Goal: Task Accomplishment & Management: Complete application form

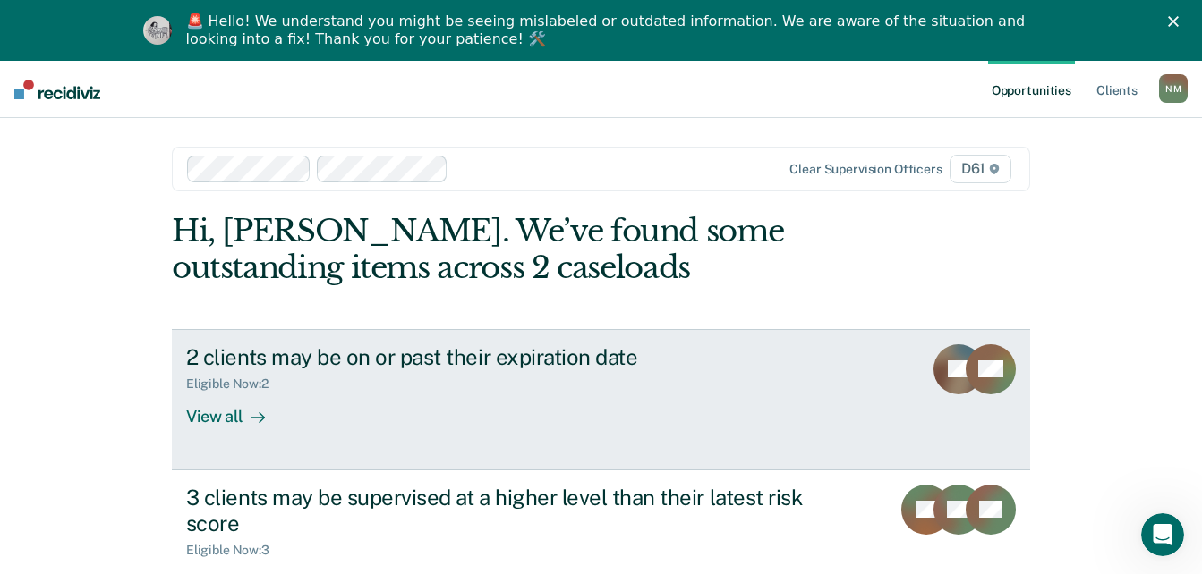
drag, startPoint x: 0, startPoint y: 0, endPoint x: 591, endPoint y: 444, distance: 738.7
click at [591, 444] on link "2 clients may be on or past their expiration date Eligible Now : 2 View all CF …" at bounding box center [601, 399] width 858 height 141
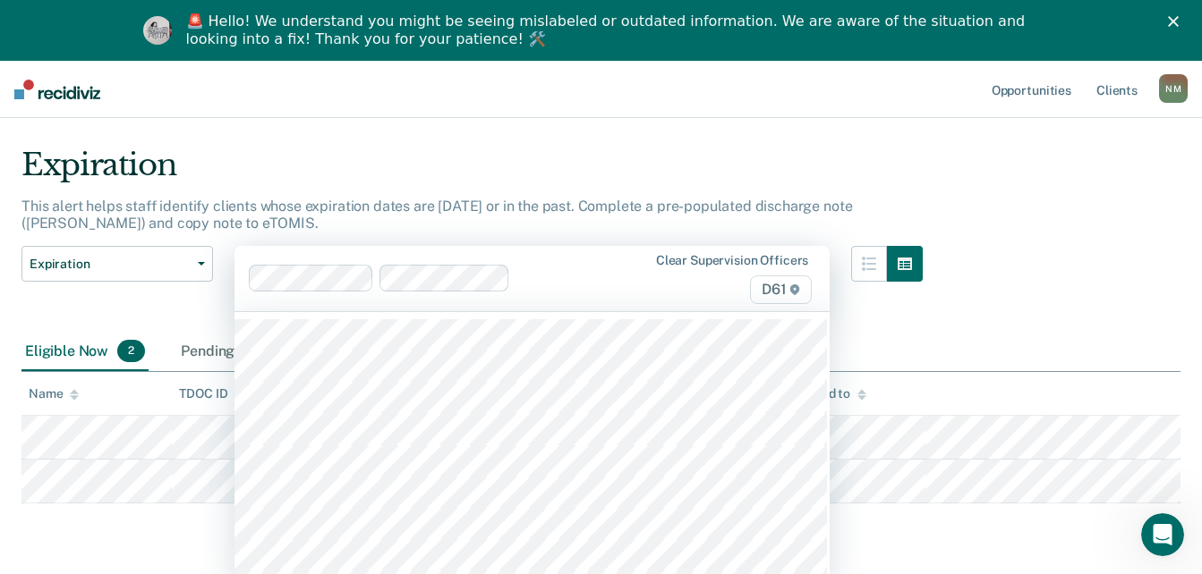
click at [531, 311] on div "42 results available. Use Up and Down to choose options, press Enter to select …" at bounding box center [531, 278] width 595 height 65
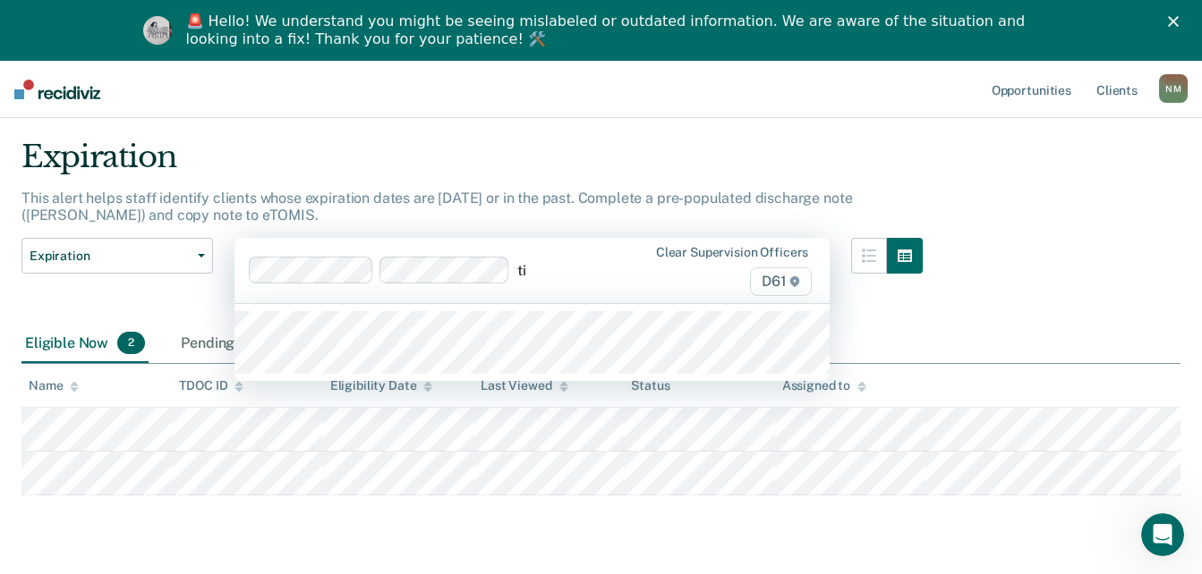
type input "[PERSON_NAME]"
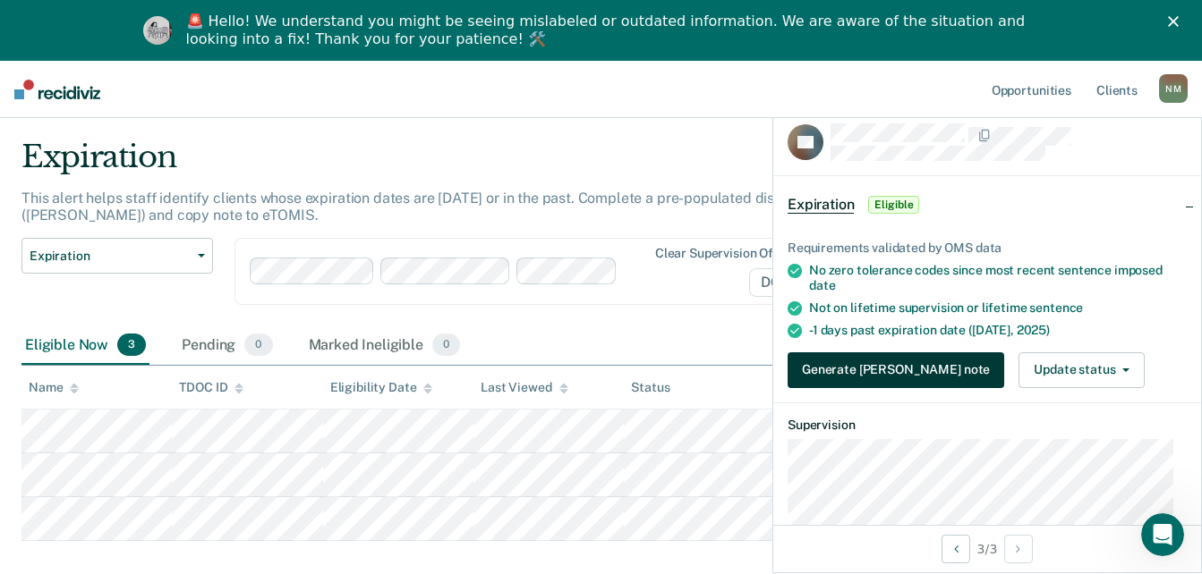
click at [905, 361] on button "Generate [PERSON_NAME] note" at bounding box center [895, 371] width 217 height 36
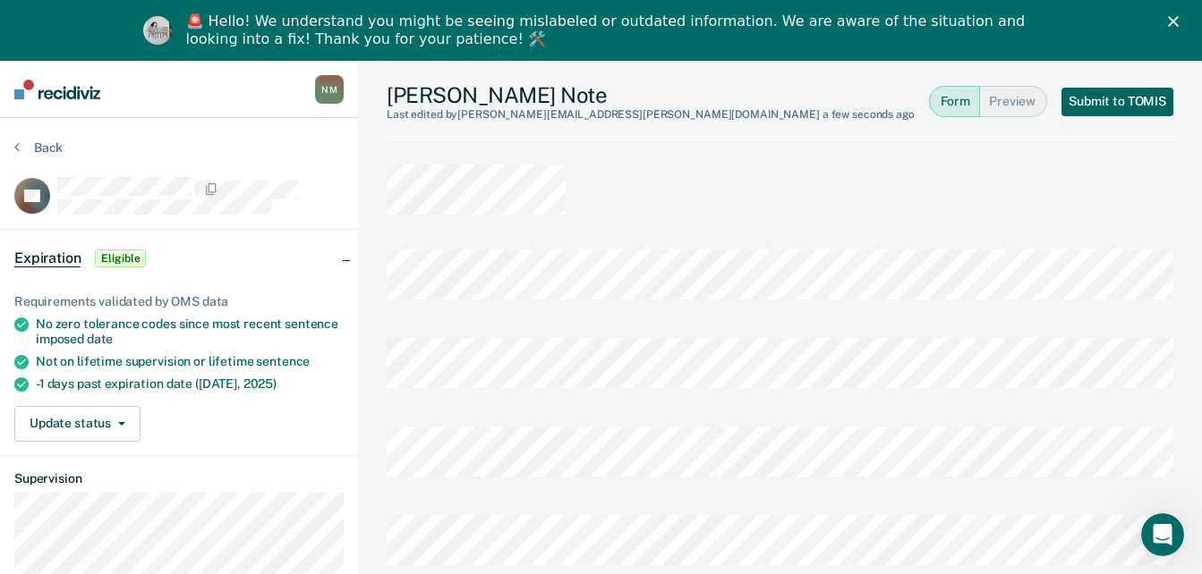
click at [1094, 104] on button "Submit to TOMIS" at bounding box center [1117, 102] width 112 height 29
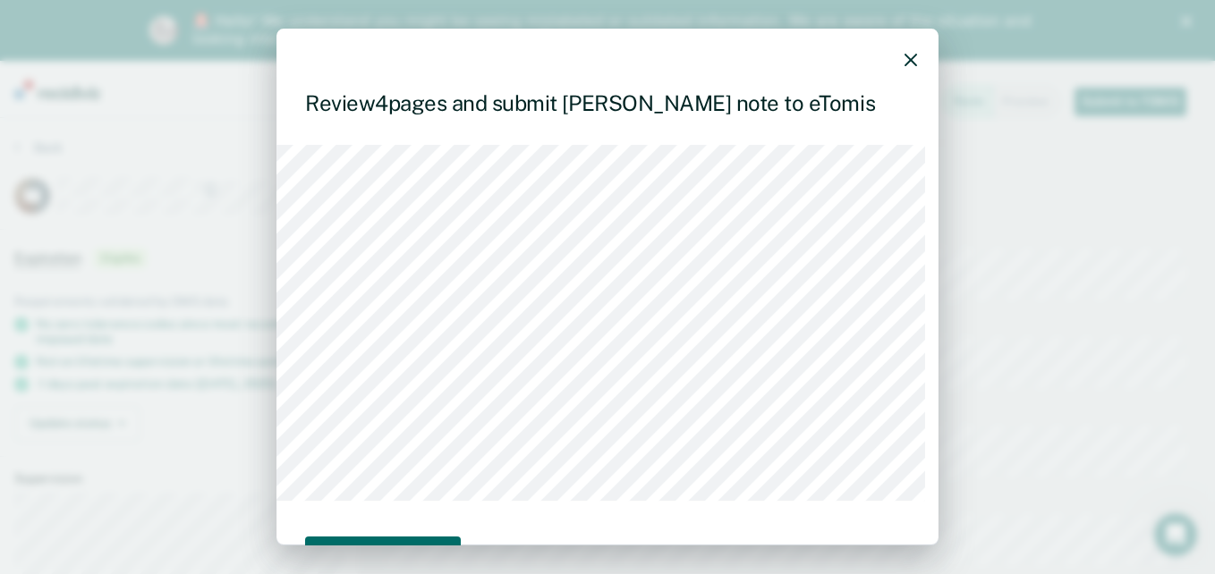
scroll to position [115, 0]
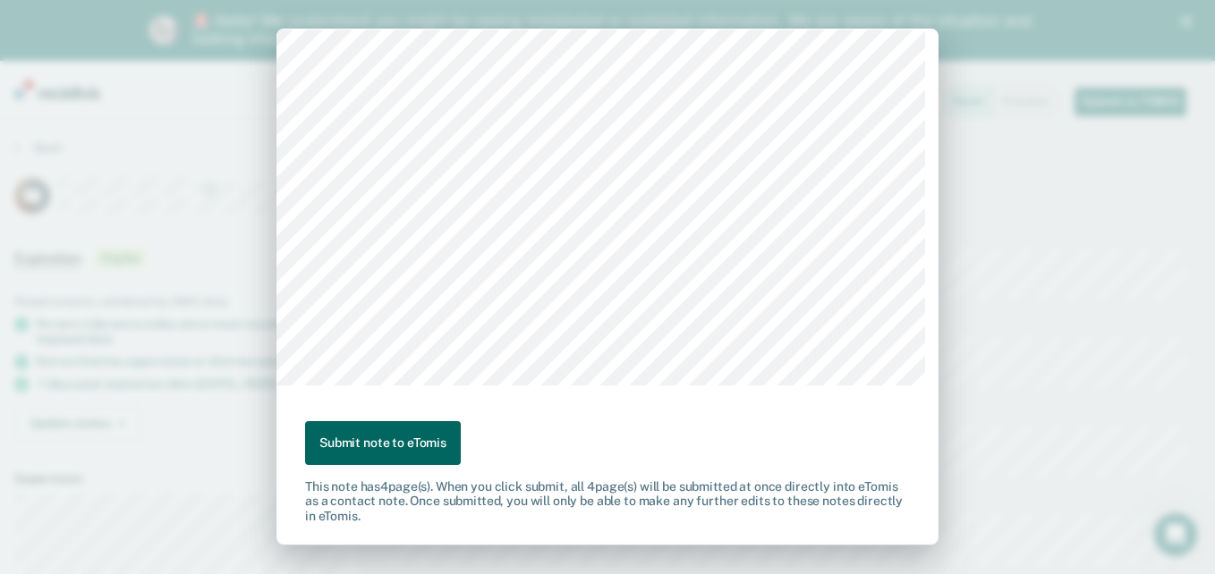
click at [369, 446] on button "Submit note to eTomis" at bounding box center [383, 443] width 156 height 44
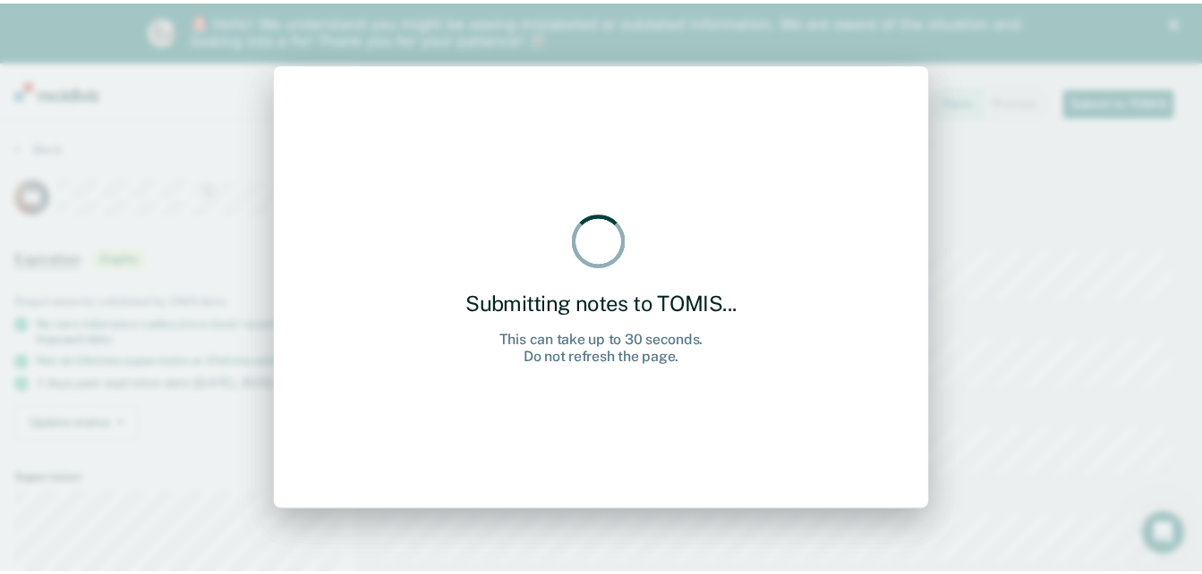
scroll to position [0, 0]
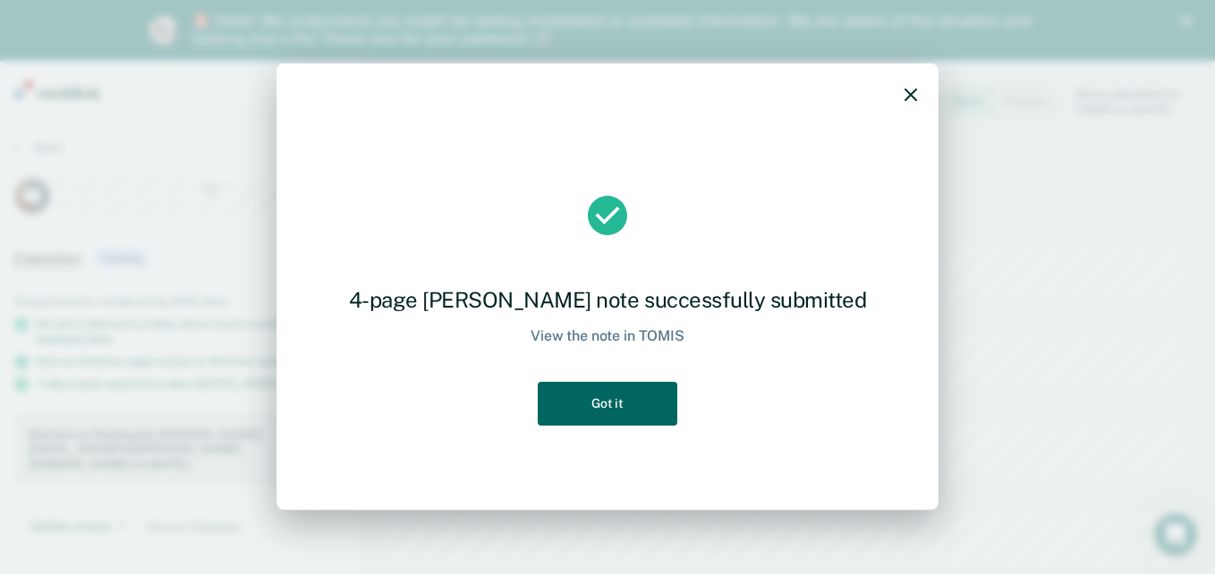
click at [613, 414] on button "Got it" at bounding box center [608, 404] width 140 height 44
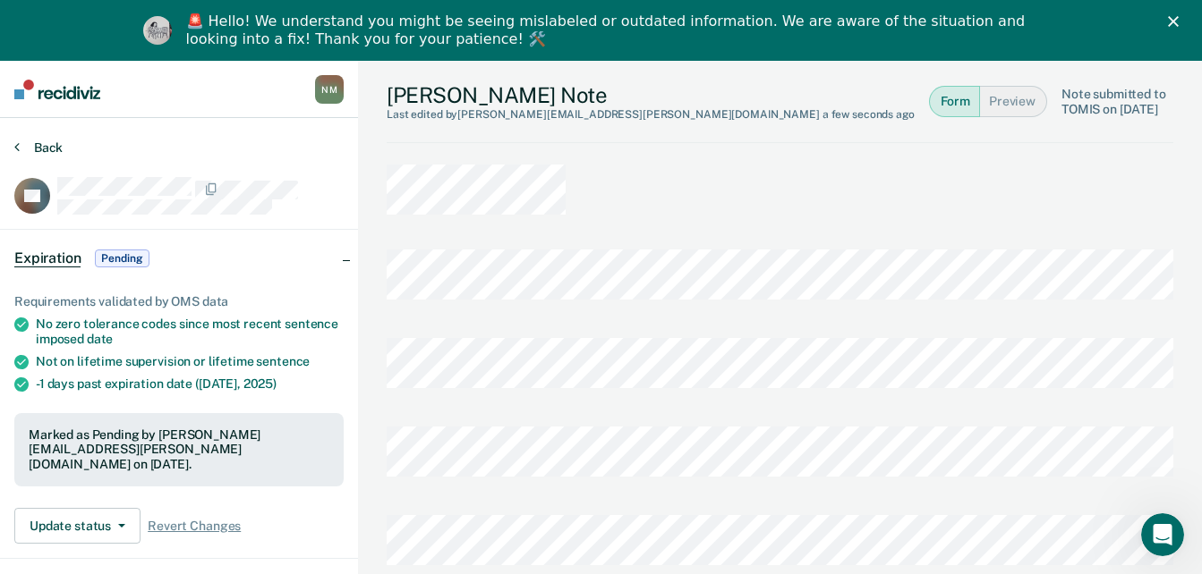
click at [30, 145] on button "Back" at bounding box center [38, 148] width 48 height 16
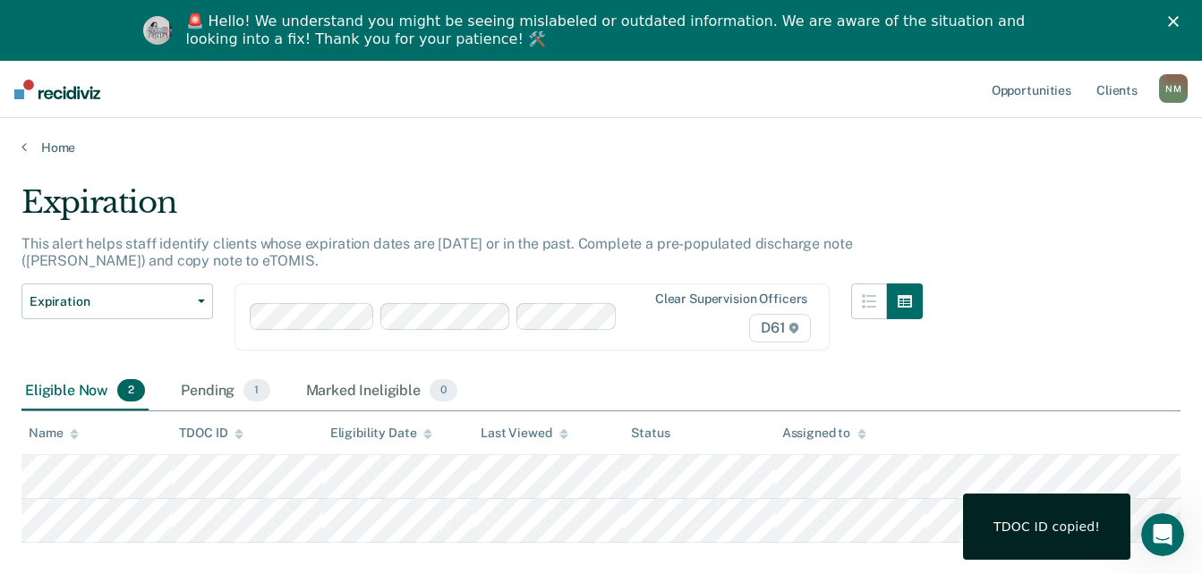
scroll to position [46, 0]
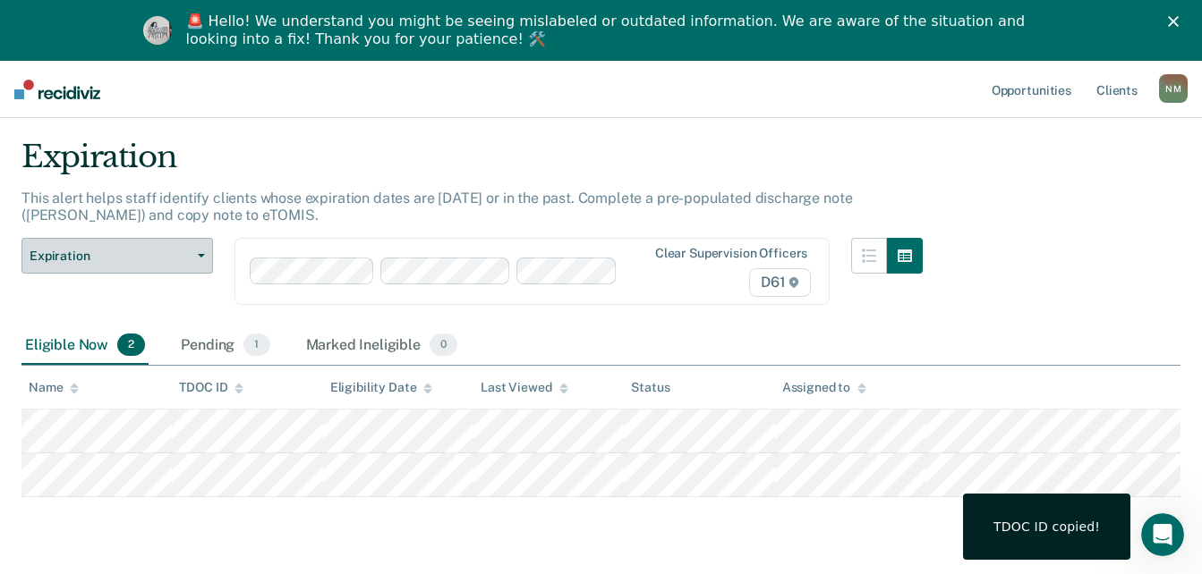
click at [159, 251] on span "Expiration" at bounding box center [110, 256] width 161 height 15
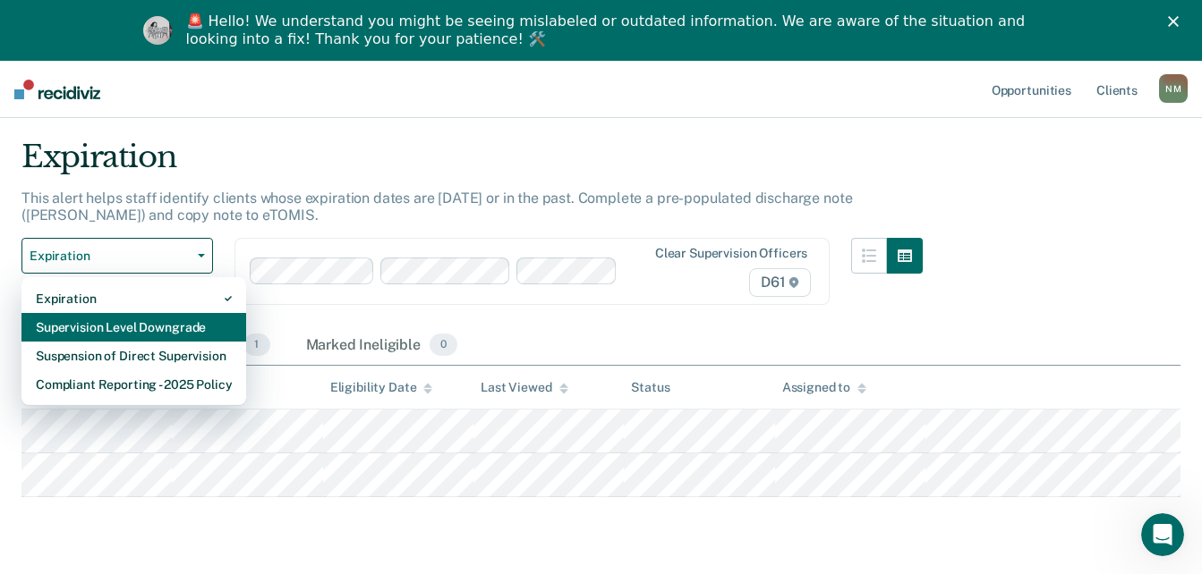
click at [157, 325] on div "Supervision Level Downgrade" at bounding box center [134, 327] width 196 height 29
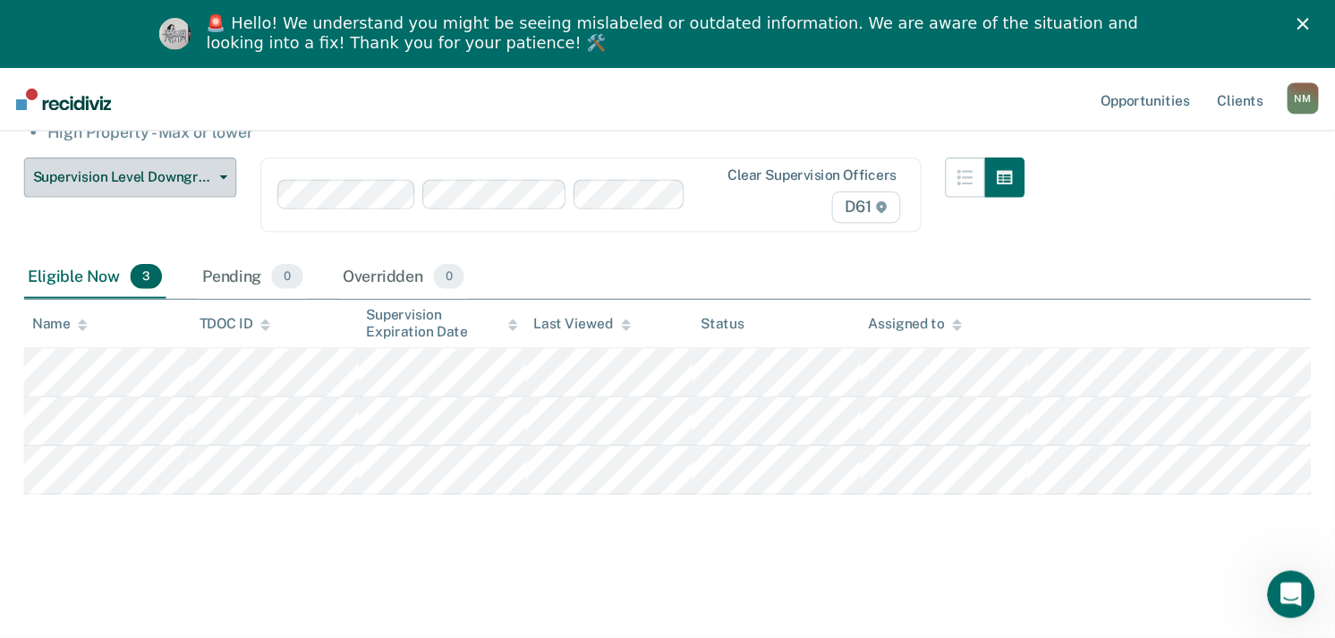
scroll to position [174, 0]
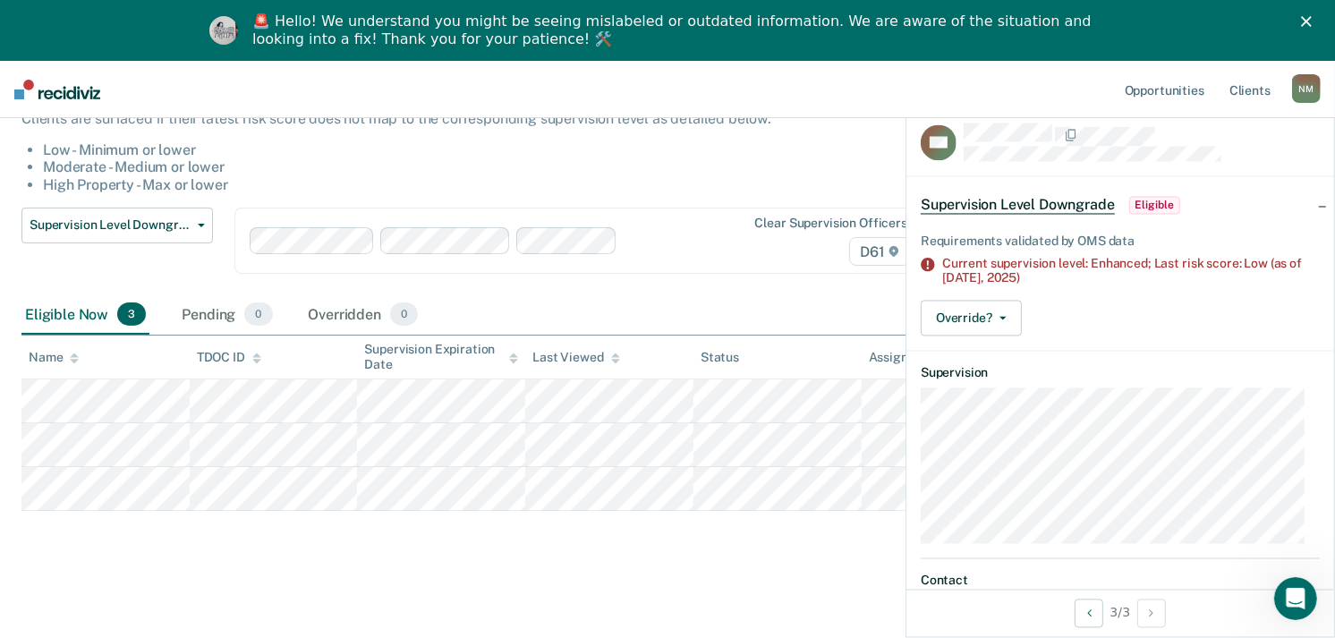
click at [306, 535] on div "Supervision Level Downgrade This alert helps staff identify people who may be s…" at bounding box center [667, 287] width 1292 height 552
click at [775, 564] on main "Supervision Level Downgrade This alert helps staff identify people who may be s…" at bounding box center [667, 308] width 1335 height 652
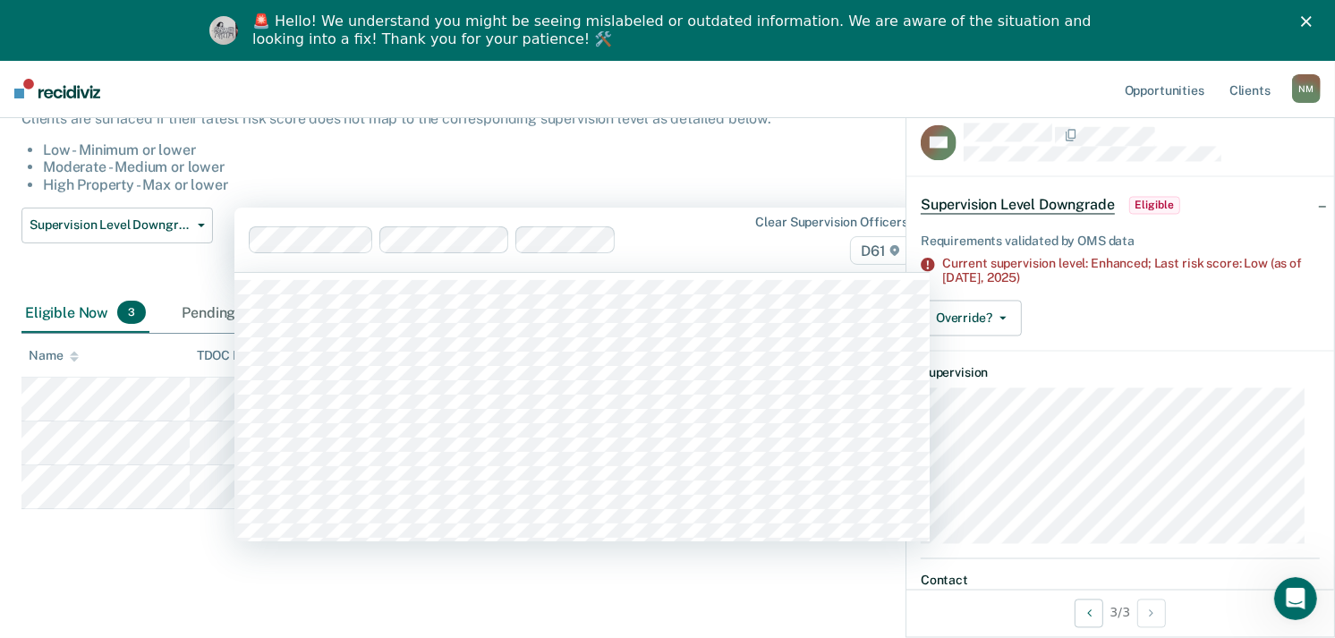
click at [758, 233] on div "Clear supervision officers D61" at bounding box center [816, 240] width 200 height 51
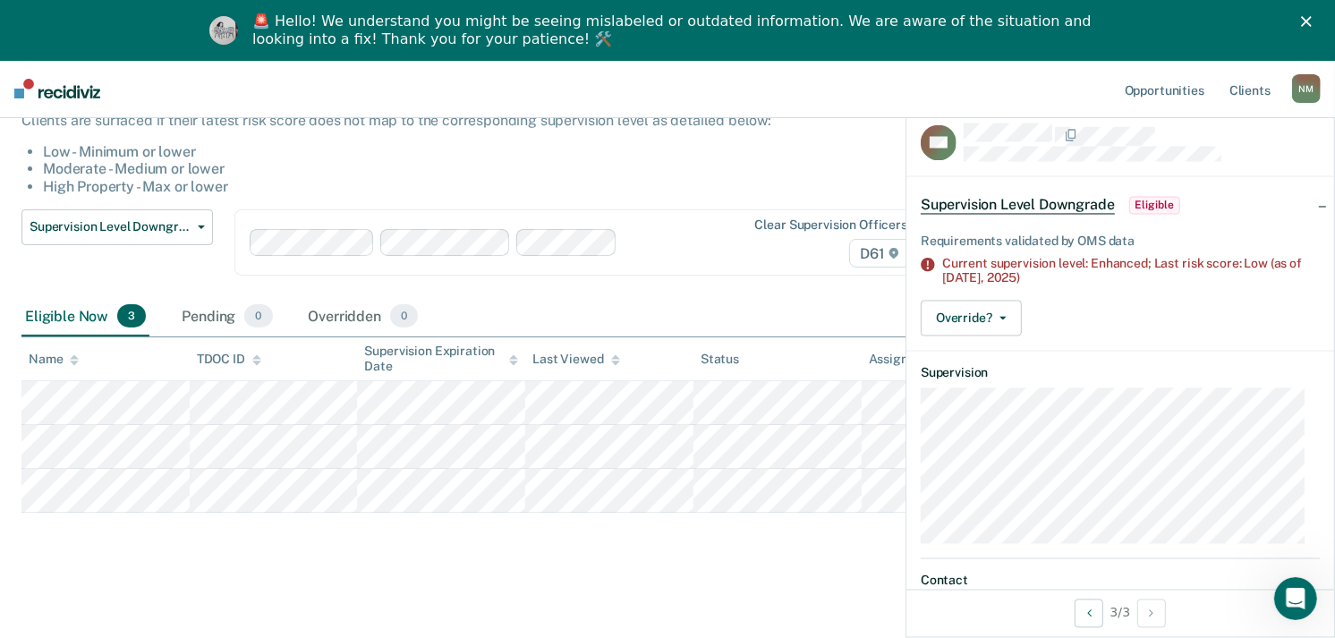
click at [750, 132] on div "This alert helps staff identify people who may be supervised at a higher level …" at bounding box center [521, 130] width 1001 height 132
click at [174, 235] on button "Supervision Level Downgrade" at bounding box center [116, 227] width 191 height 36
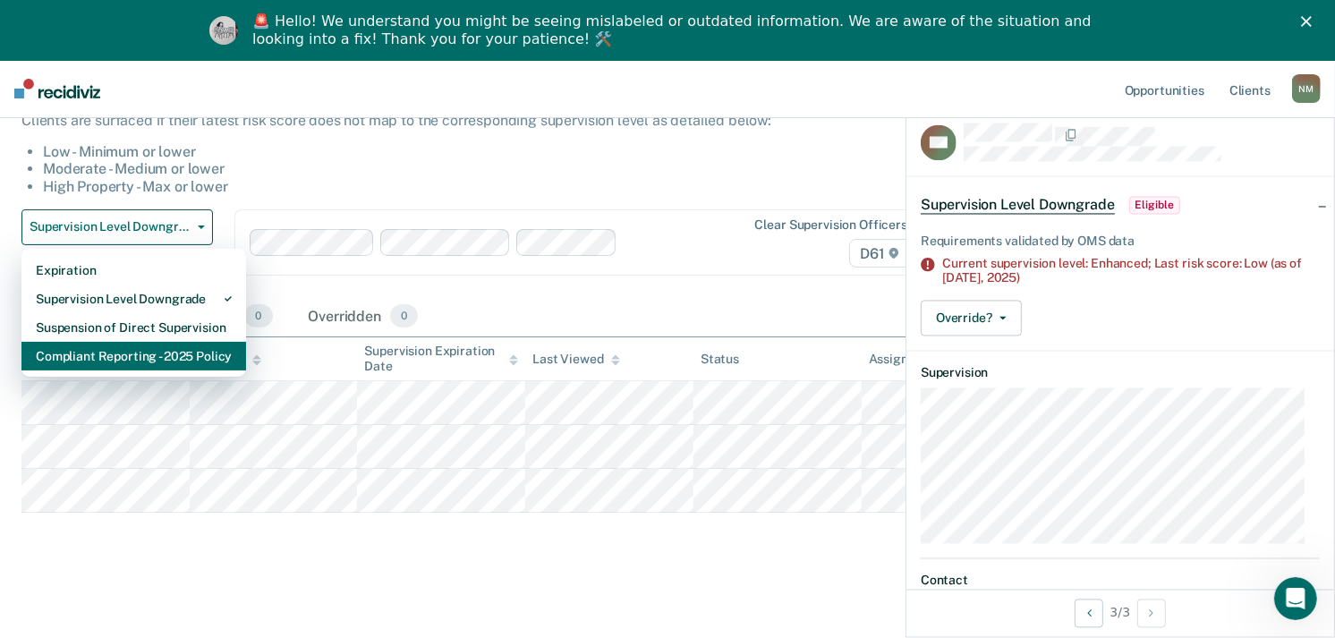
click at [175, 355] on div "Compliant Reporting - 2025 Policy" at bounding box center [134, 356] width 196 height 29
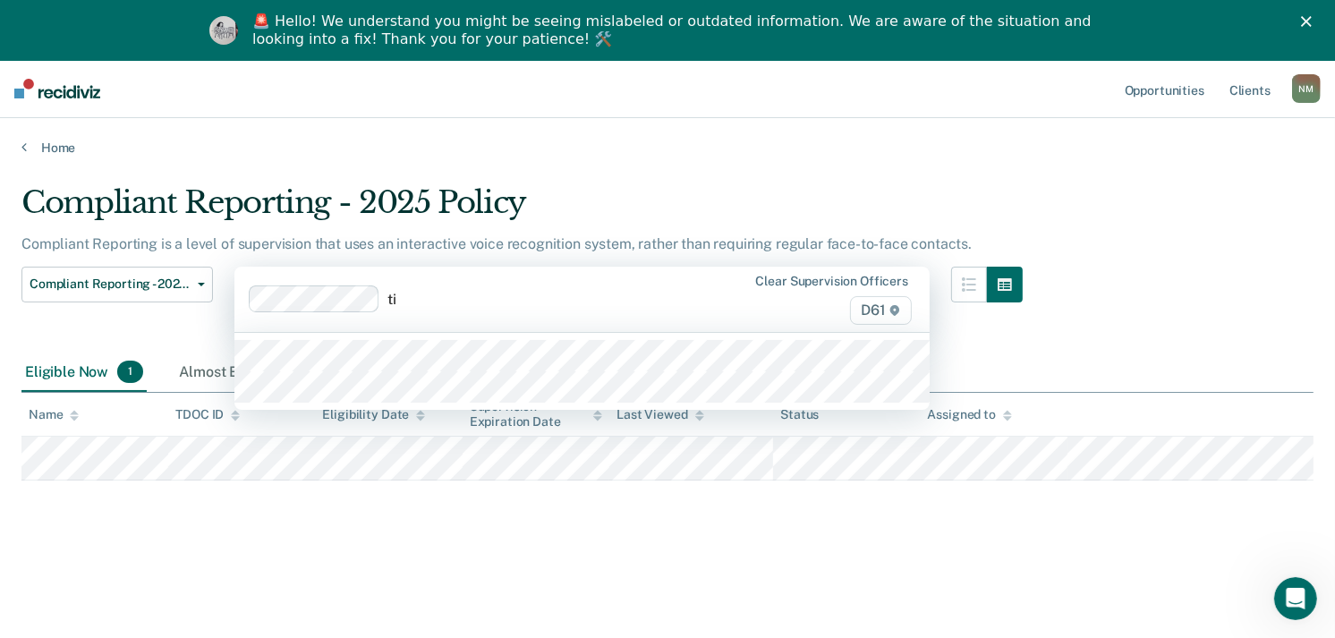
type input "[PERSON_NAME]"
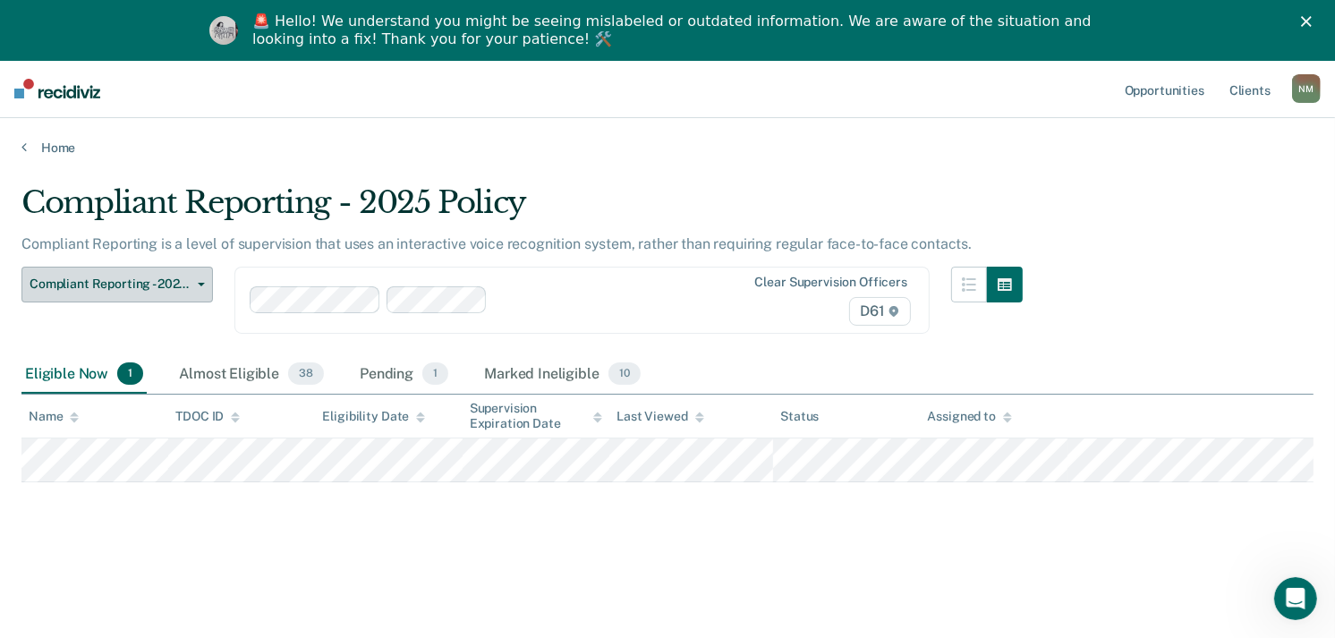
click at [174, 283] on span "Compliant Reporting - 2025 Policy" at bounding box center [110, 283] width 161 height 15
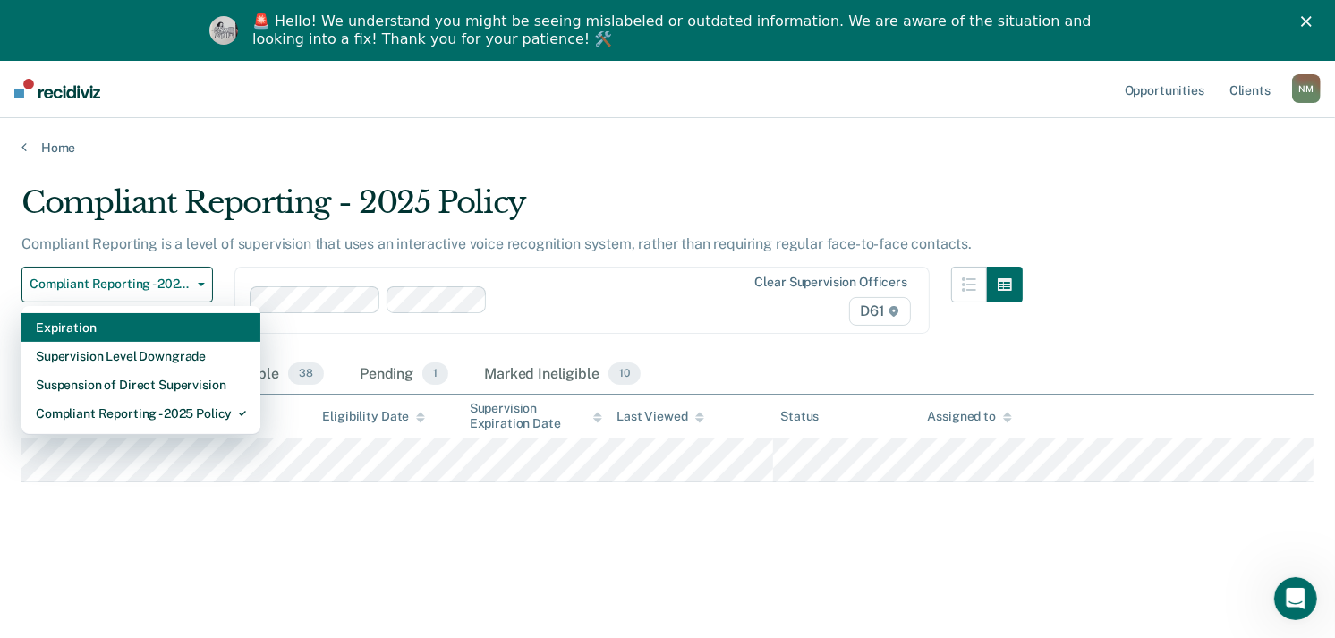
click at [179, 327] on div "Expiration" at bounding box center [141, 327] width 210 height 29
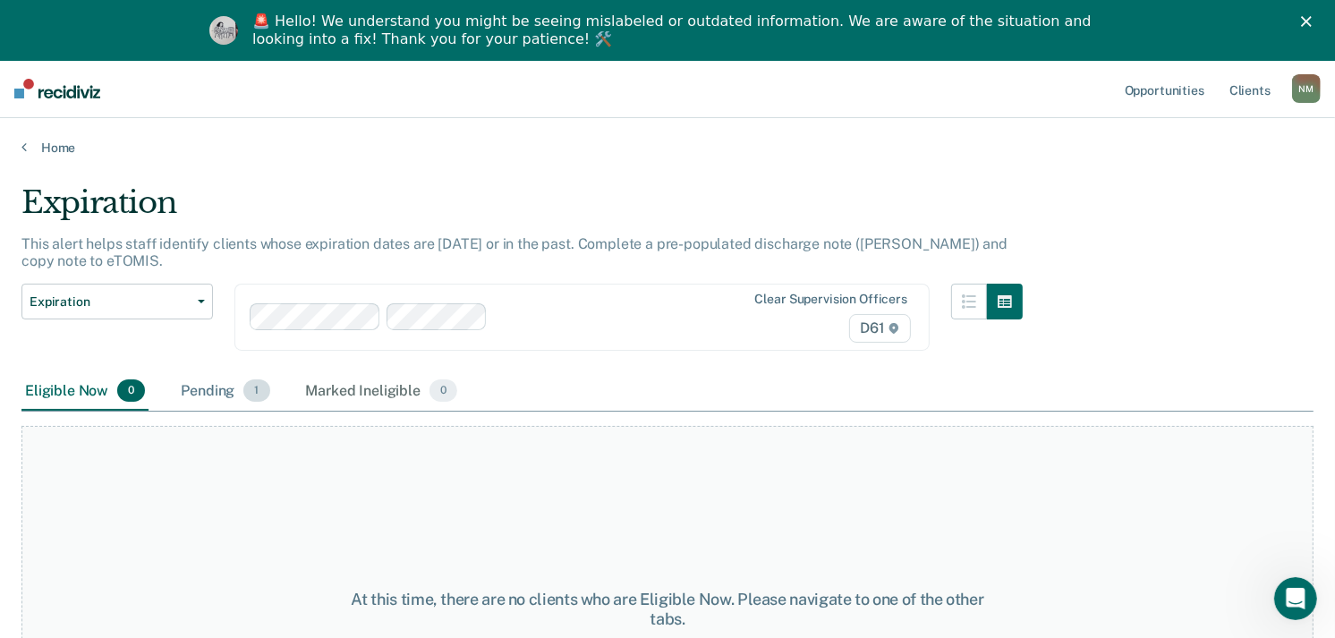
click at [242, 391] on div "Pending 1" at bounding box center [225, 391] width 96 height 39
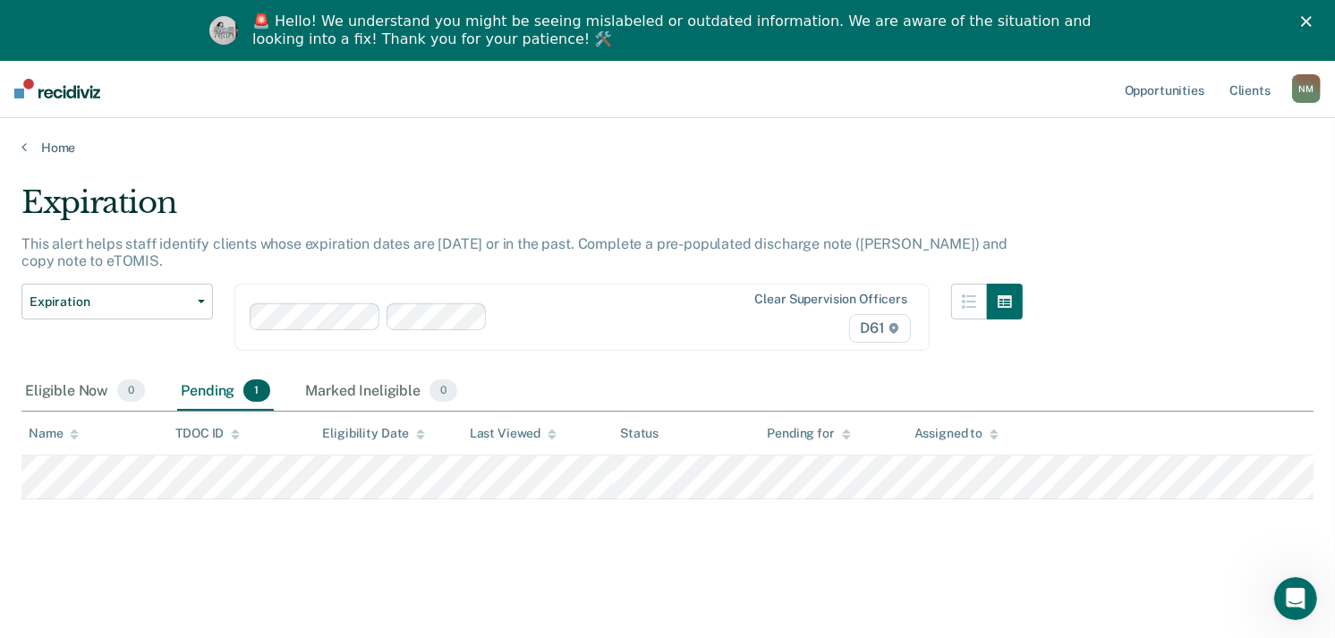
drag, startPoint x: 855, startPoint y: 637, endPoint x: 896, endPoint y: 573, distance: 76.0
click at [896, 573] on div "Expiration This alert helps staff identify clients whose expiration dates are […" at bounding box center [667, 403] width 1292 height 438
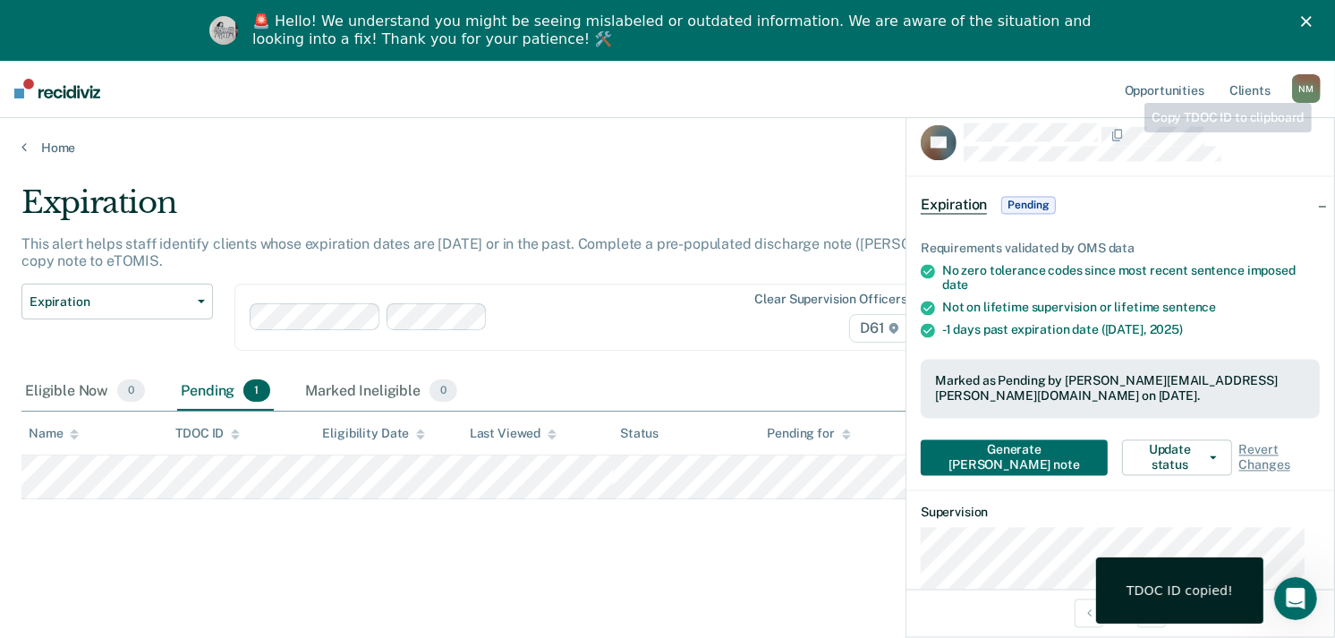
drag, startPoint x: 1098, startPoint y: 128, endPoint x: 1226, endPoint y: 111, distance: 129.1
click at [1214, 111] on ul "Opportunities Client s" at bounding box center [1206, 88] width 171 height 57
